Goal: Transaction & Acquisition: Purchase product/service

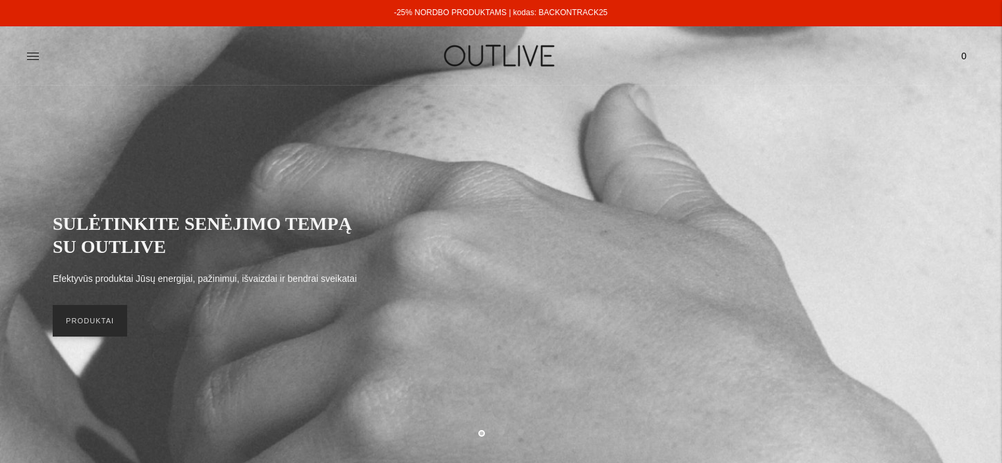
click at [108, 320] on link "PRODUKTAI" at bounding box center [90, 321] width 74 height 32
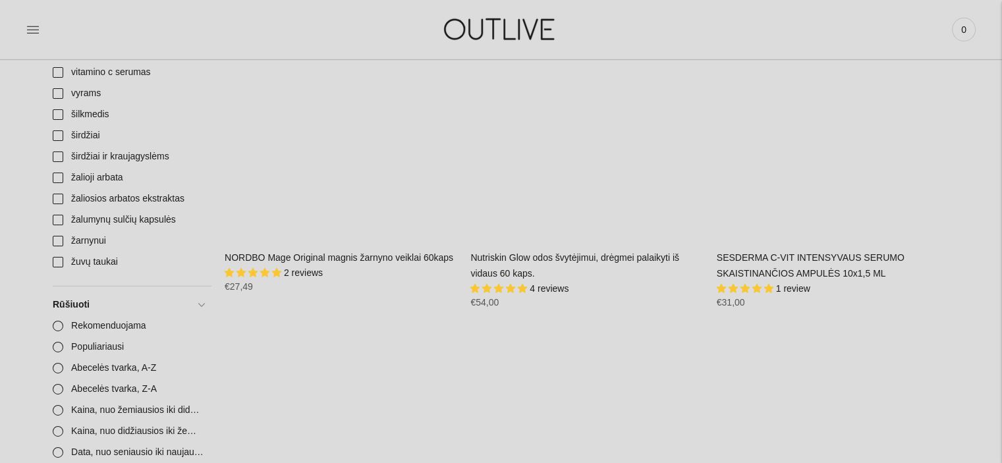
scroll to position [4320, 0]
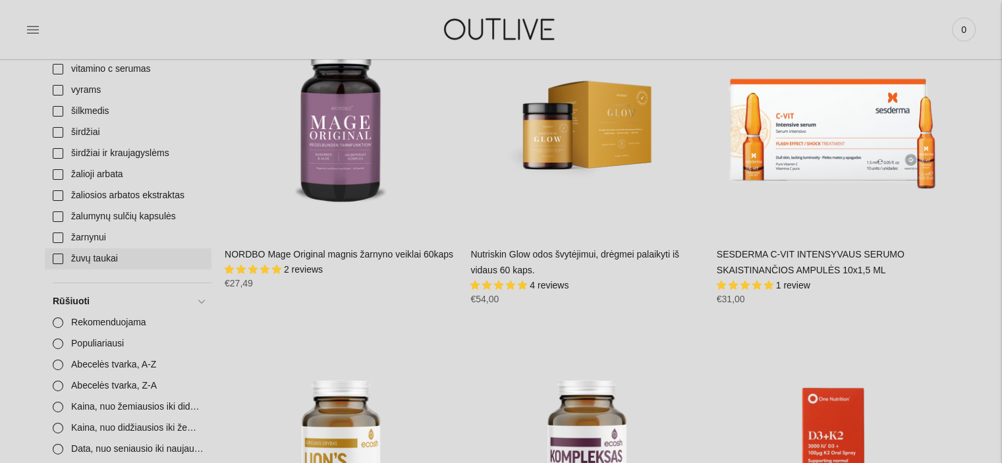
click at [55, 260] on link "žuvų taukai" at bounding box center [128, 258] width 167 height 21
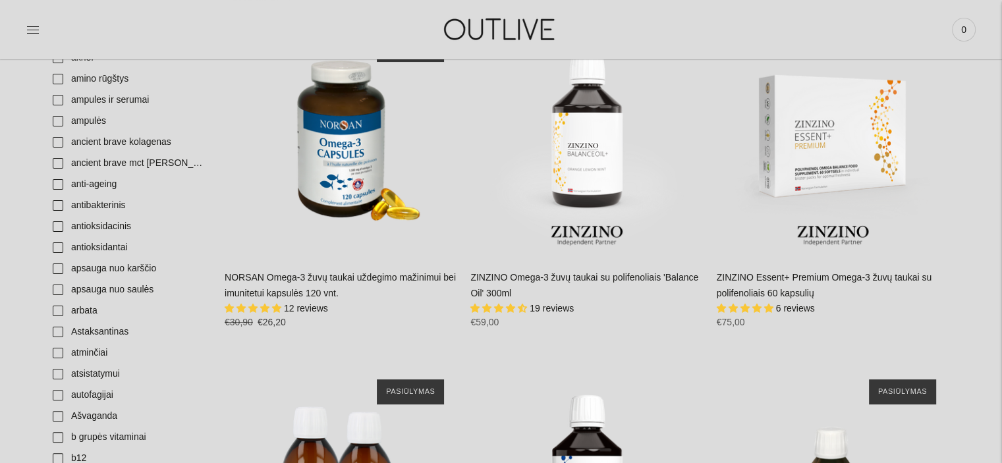
scroll to position [240, 0]
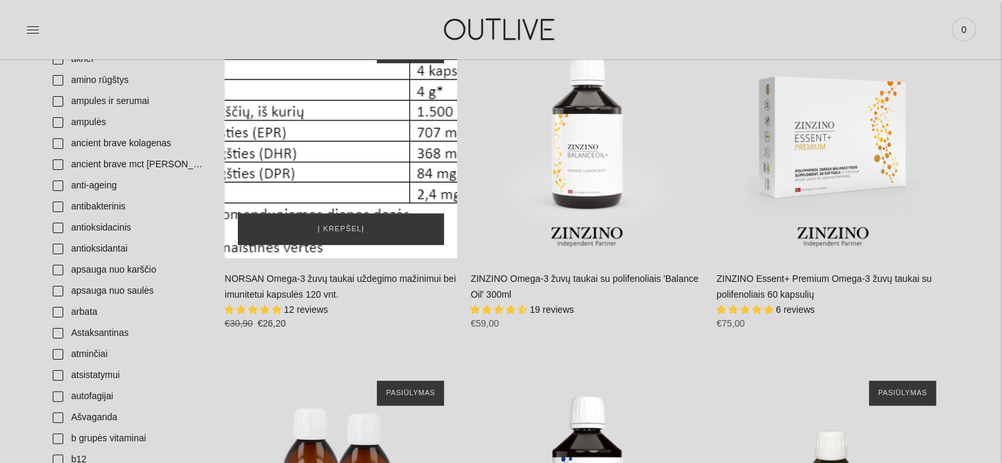
click at [350, 165] on div "NORSAN Omega-3 žuvų taukai uždegimo mažinimui bei imunitetui kapsulės 120 vnt.\a" at bounding box center [341, 141] width 233 height 233
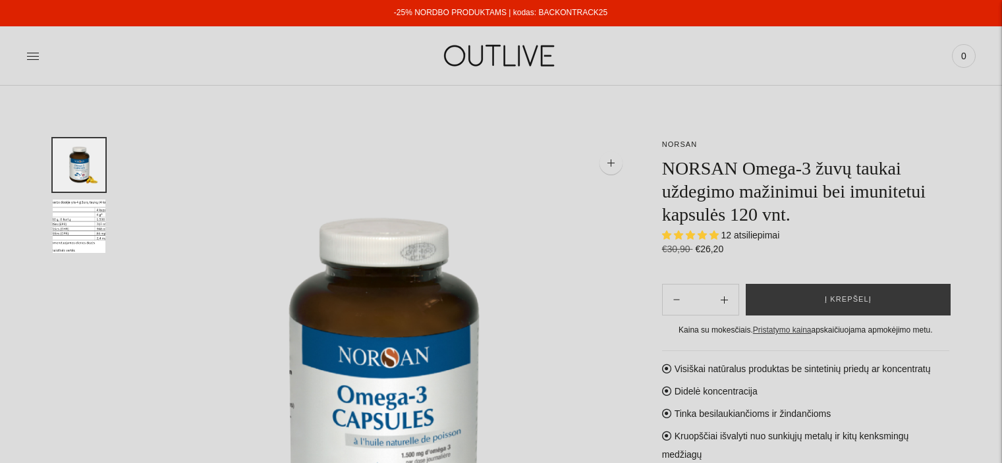
select select "**********"
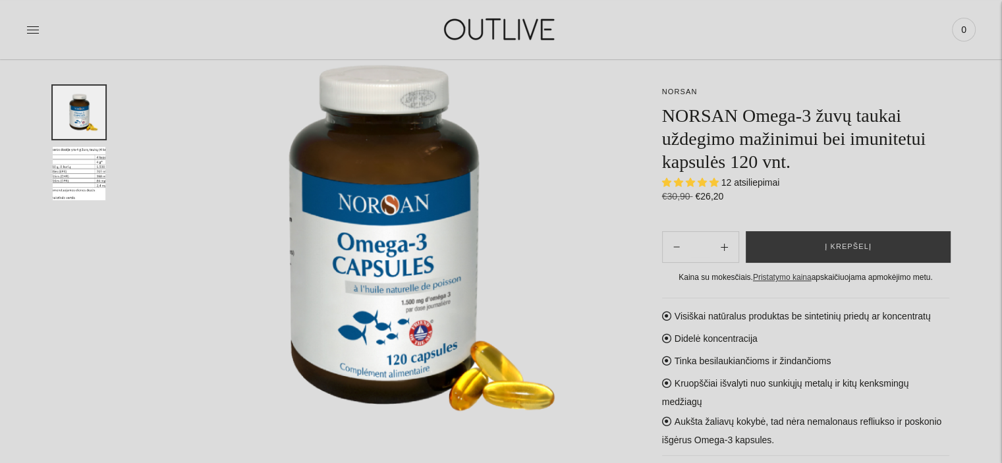
scroll to position [140, 0]
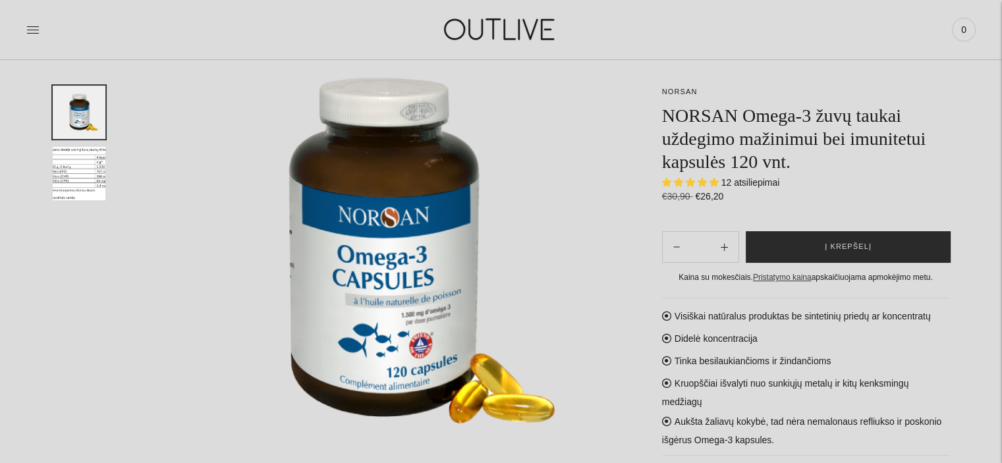
click at [864, 252] on span "Į krepšelį" at bounding box center [848, 246] width 47 height 13
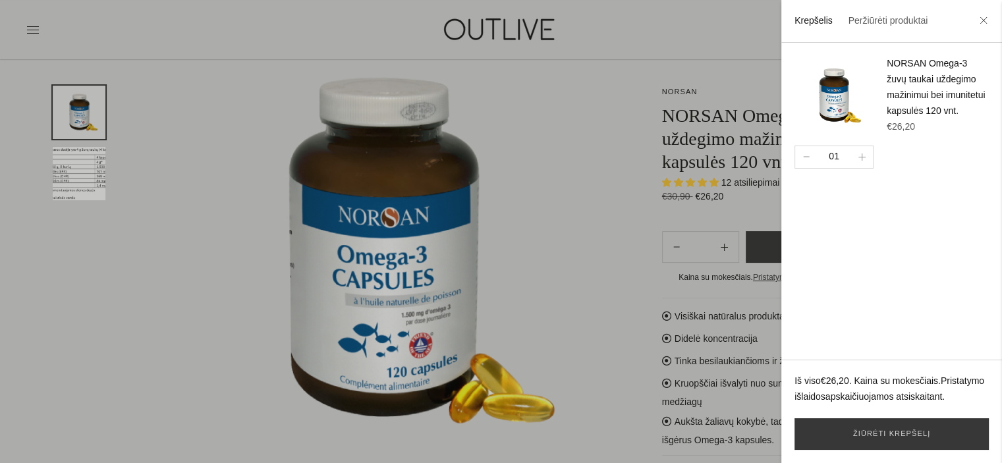
click at [609, 134] on div at bounding box center [501, 231] width 1002 height 463
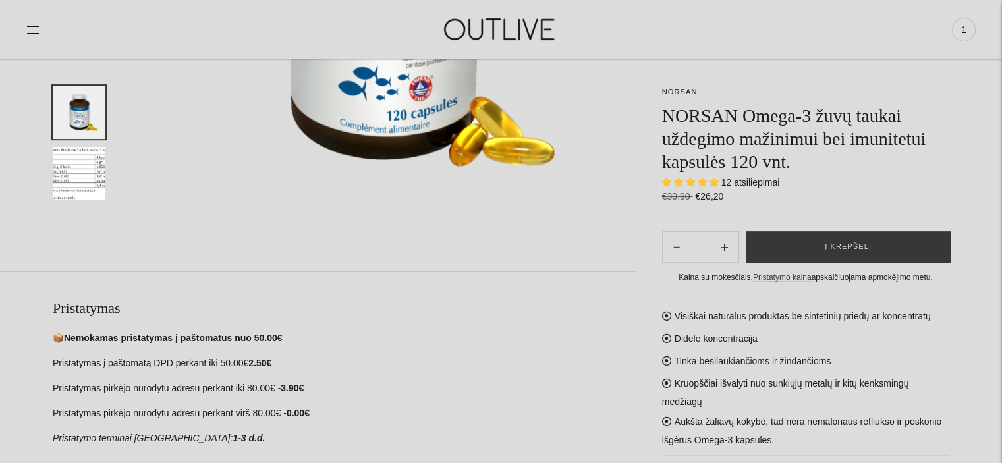
scroll to position [399, 0]
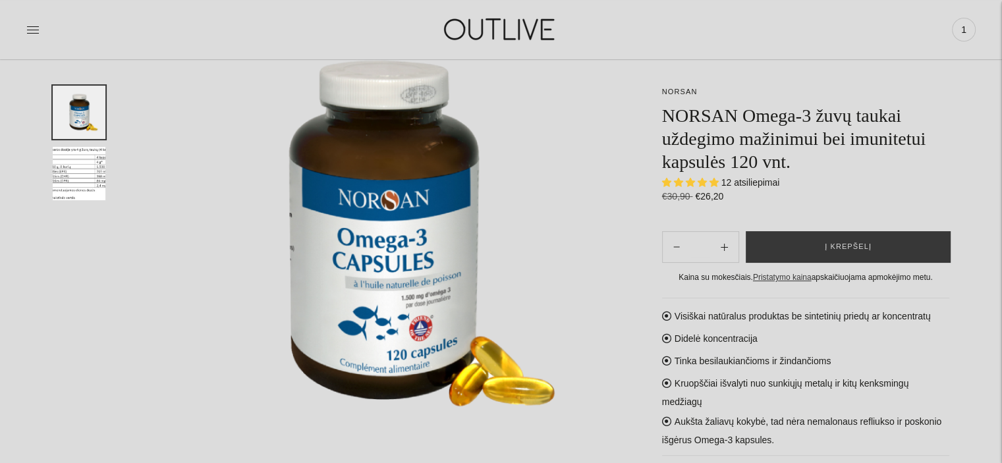
scroll to position [0, 0]
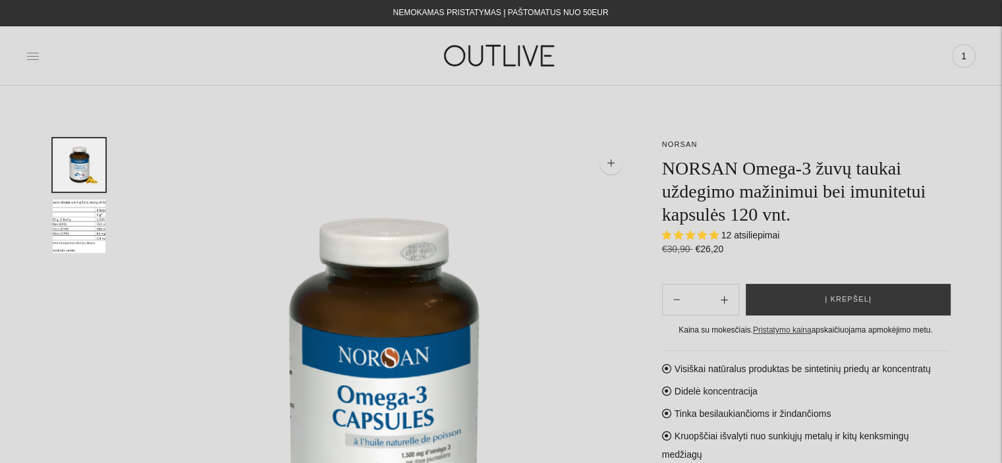
click at [33, 49] on icon at bounding box center [32, 55] width 13 height 13
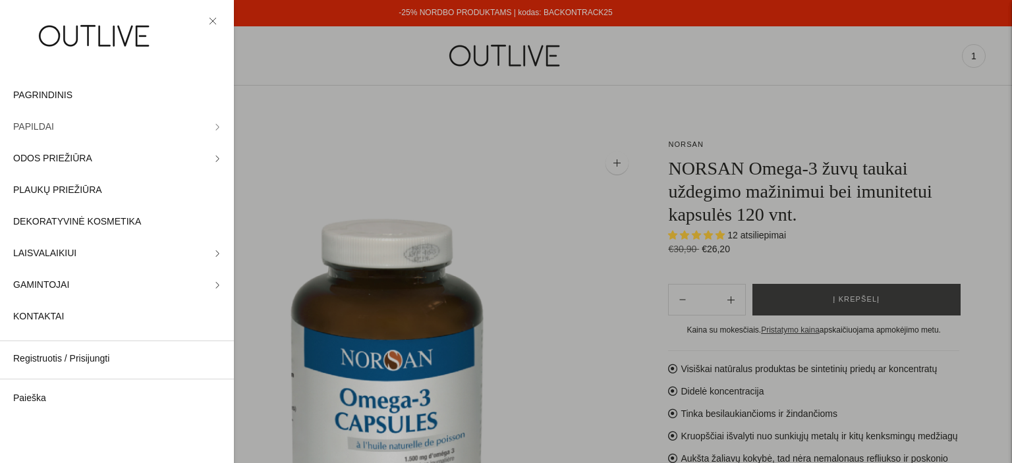
click at [41, 132] on span "PAPILDAI" at bounding box center [33, 127] width 41 height 16
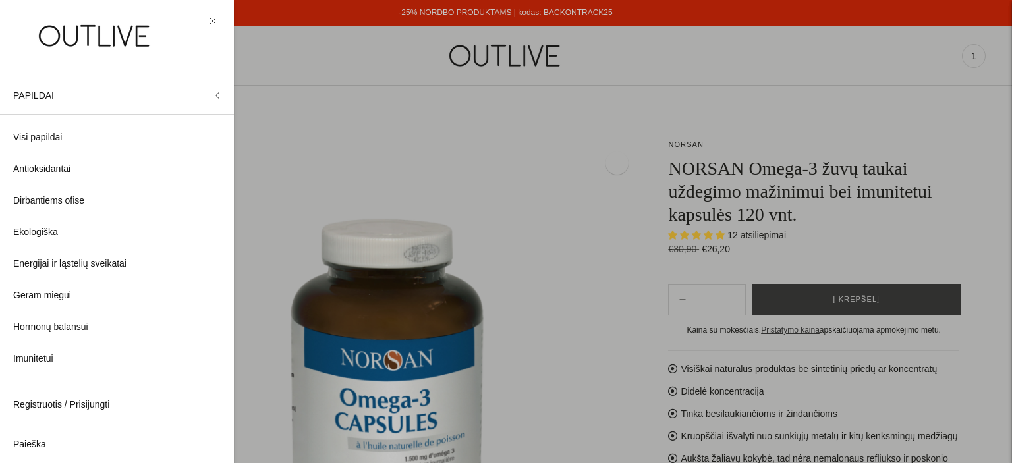
click at [41, 132] on span "Visi papildai" at bounding box center [37, 138] width 49 height 16
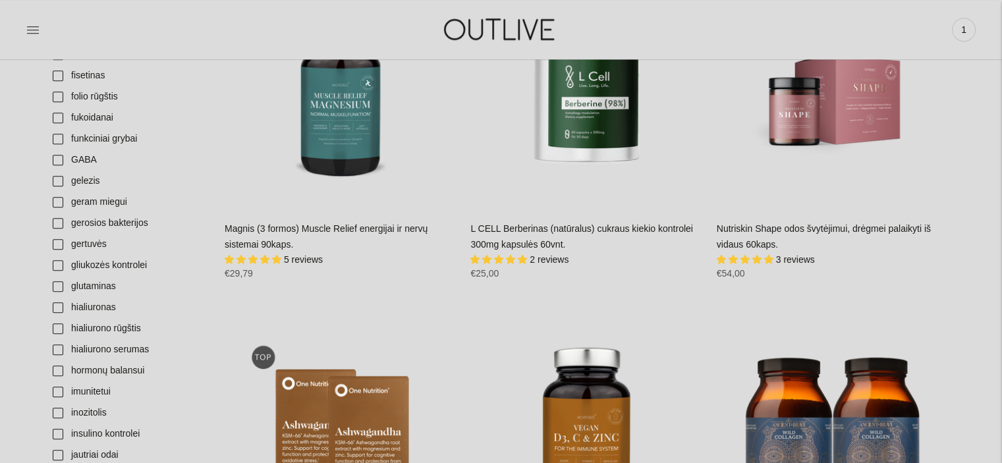
scroll to position [1673, 0]
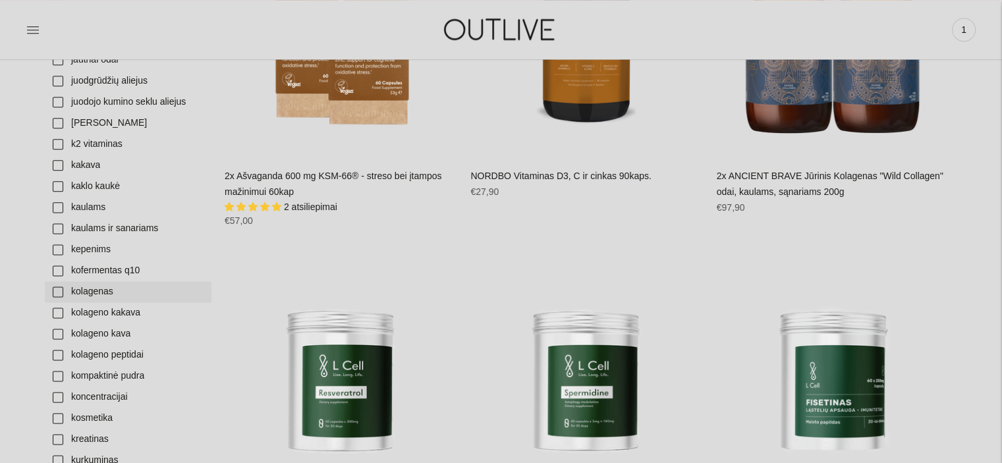
click at [57, 291] on link "kolagenas" at bounding box center [128, 291] width 167 height 21
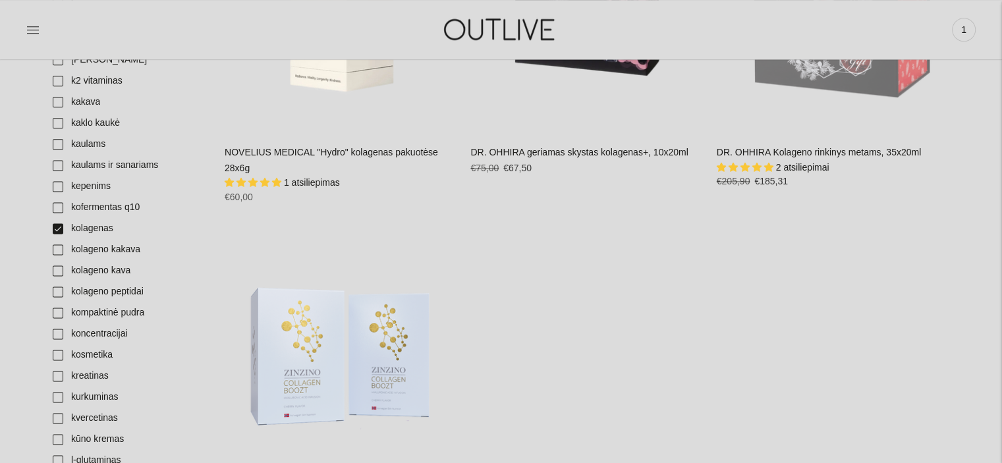
scroll to position [1744, 0]
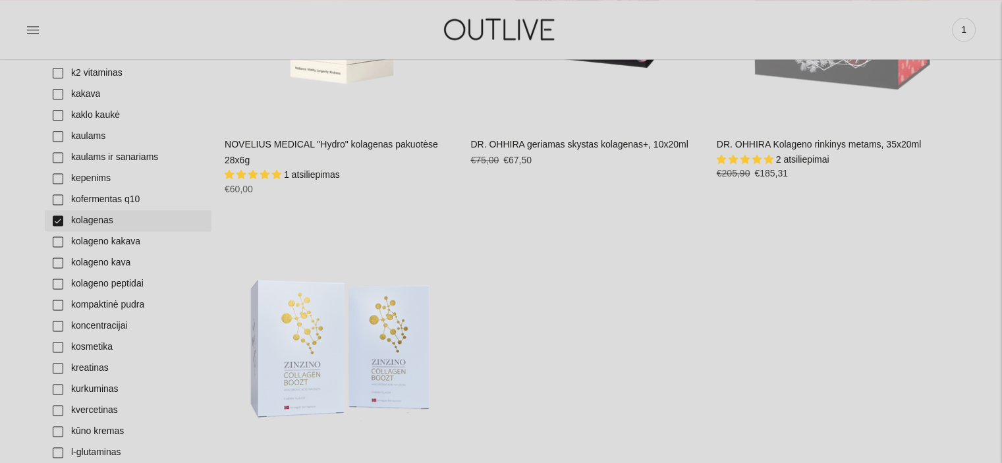
click at [59, 218] on link "kolagenas" at bounding box center [128, 220] width 167 height 21
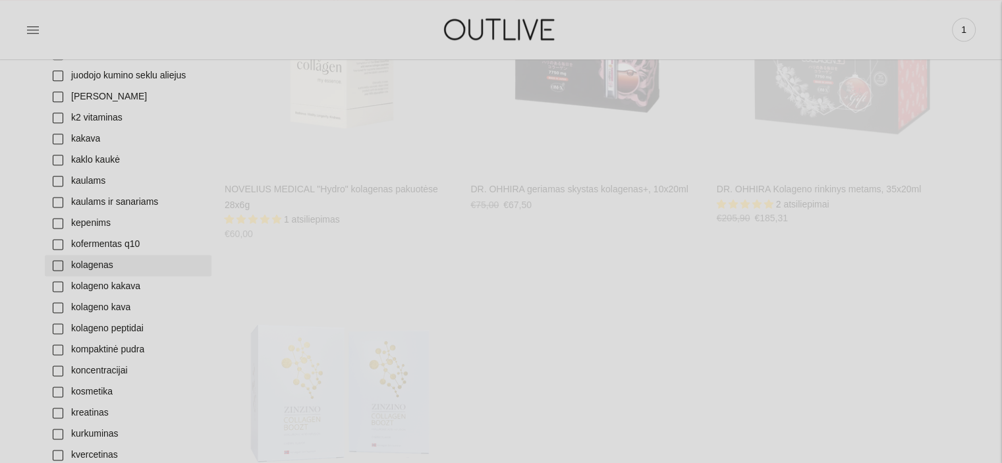
scroll to position [1467, 0]
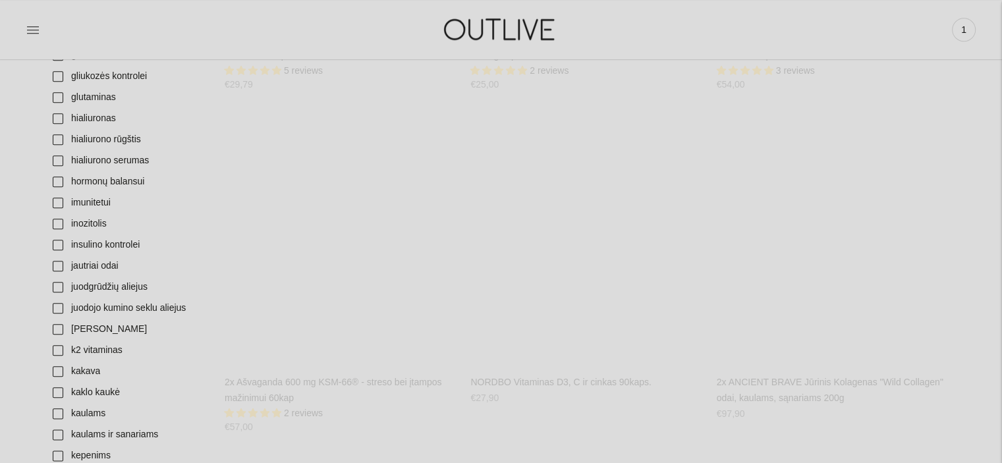
scroll to position [2399, 0]
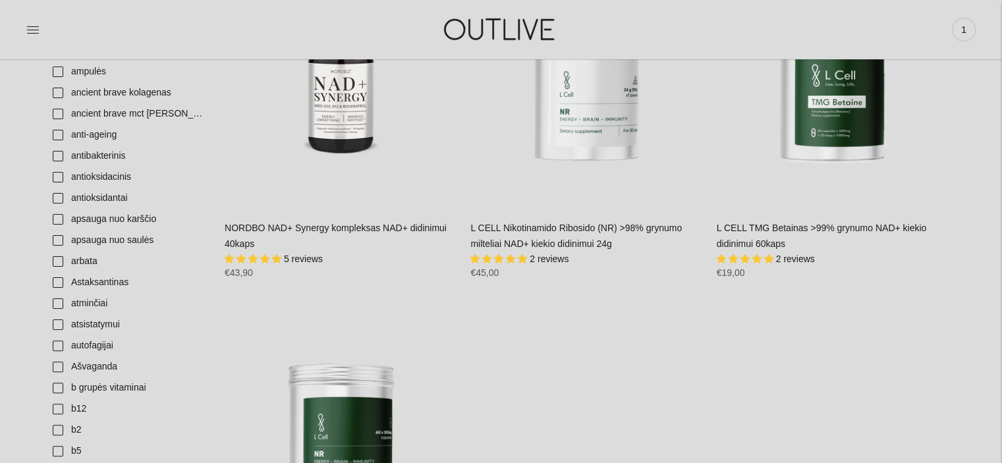
scroll to position [290, 0]
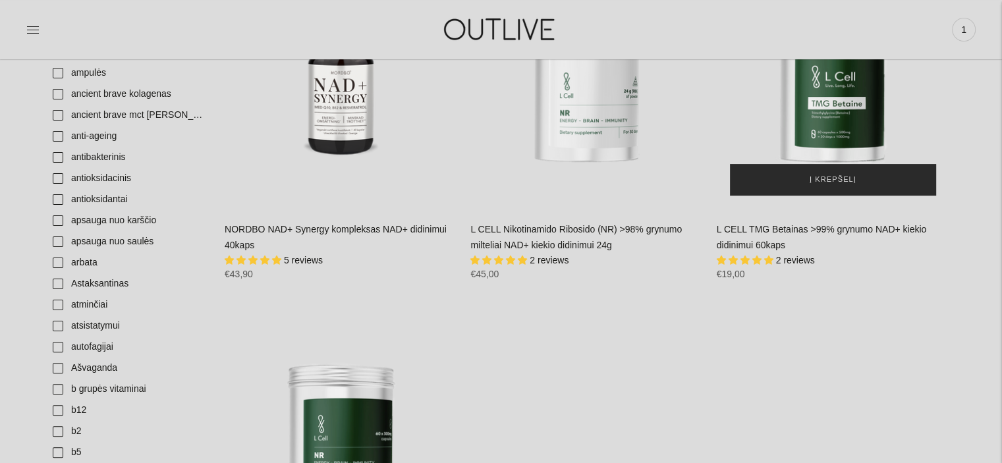
click at [839, 177] on span "Į krepšelį" at bounding box center [833, 179] width 47 height 13
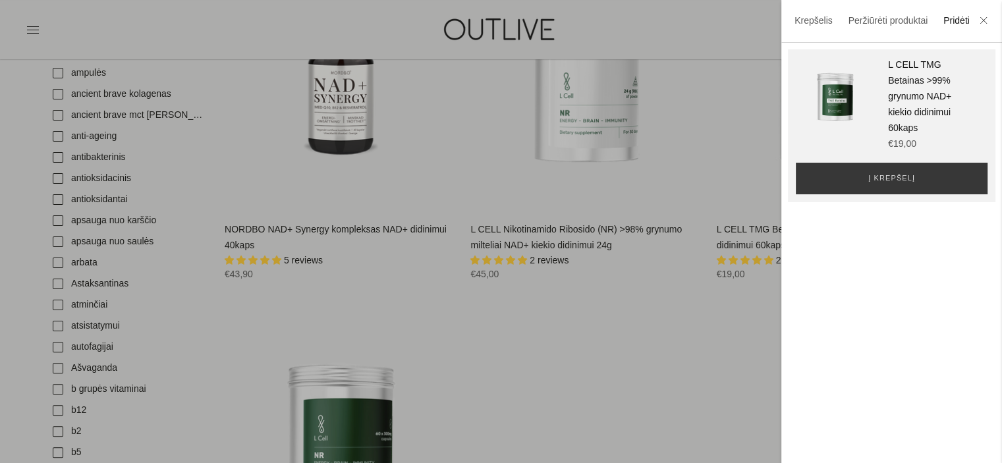
click at [7, 119] on div at bounding box center [501, 231] width 1002 height 463
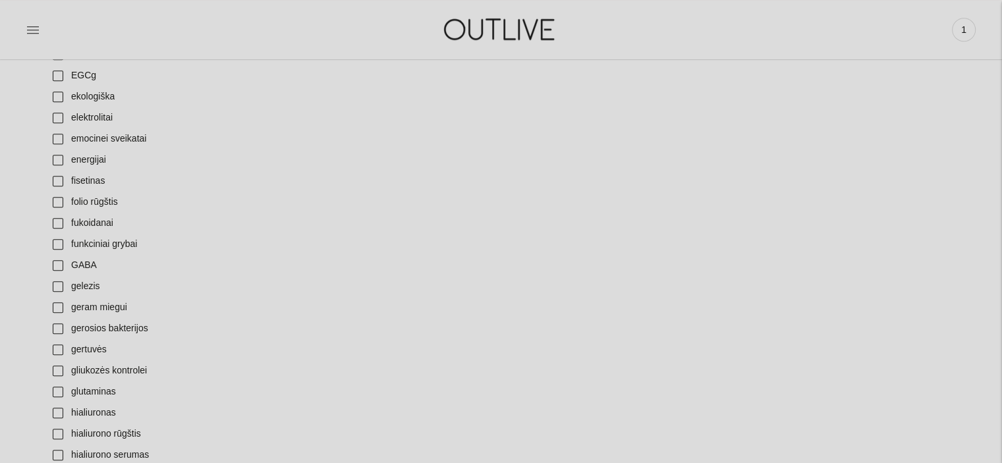
scroll to position [1181, 0]
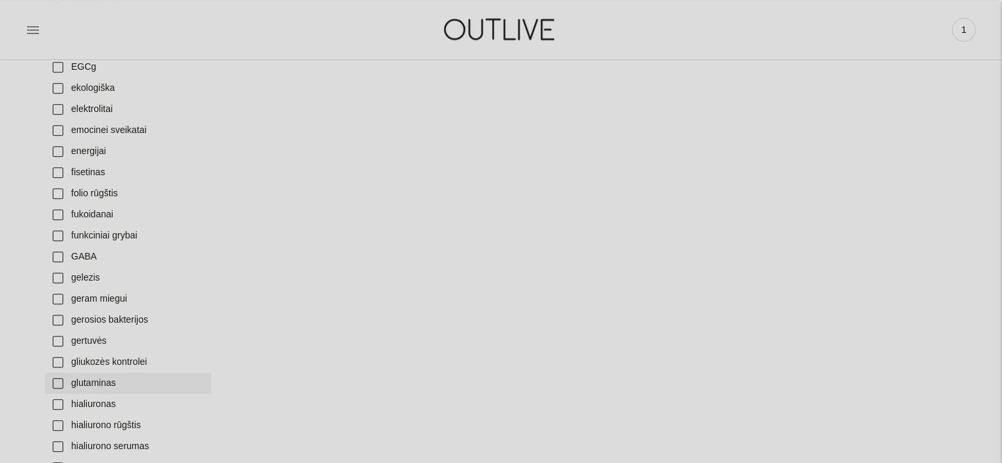
click at [60, 390] on link "glutaminas" at bounding box center [128, 383] width 167 height 21
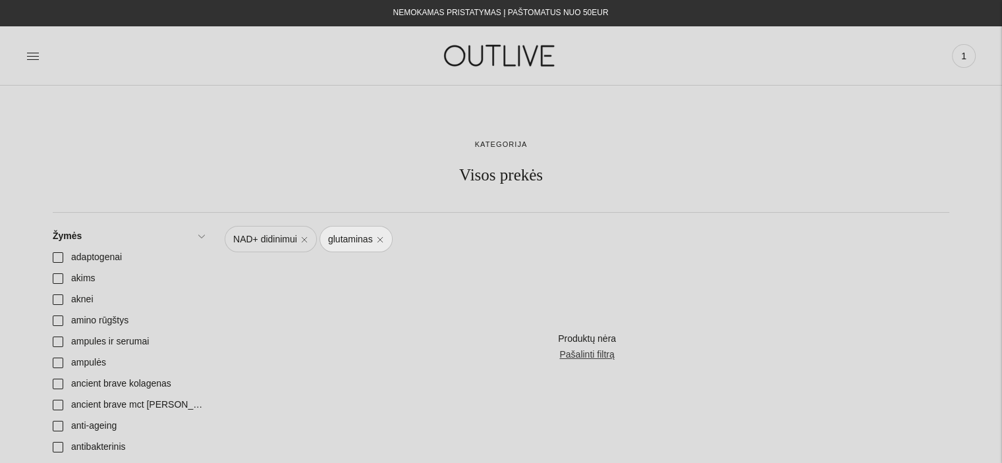
click at [307, 236] on link "NAD+ didinimui" at bounding box center [271, 239] width 92 height 26
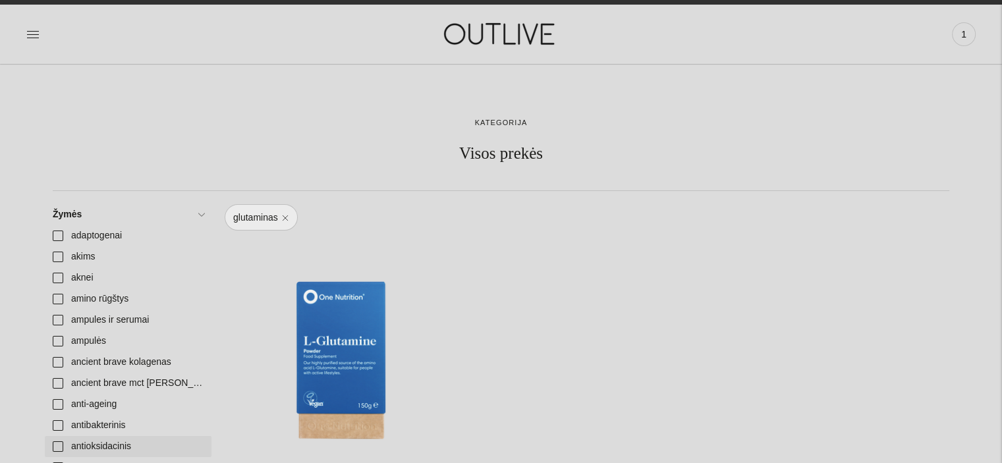
scroll to position [4, 0]
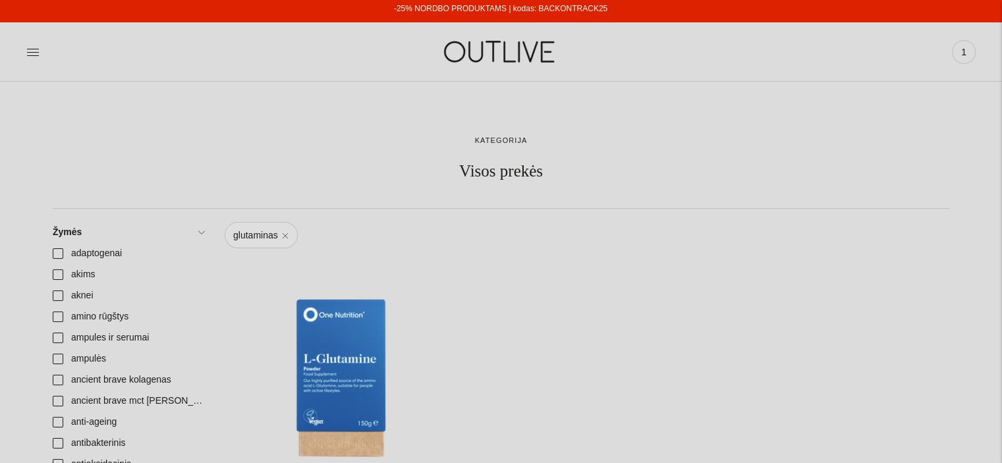
click at [286, 233] on link "glutaminas" at bounding box center [261, 235] width 73 height 26
